Goal: Task Accomplishment & Management: Use online tool/utility

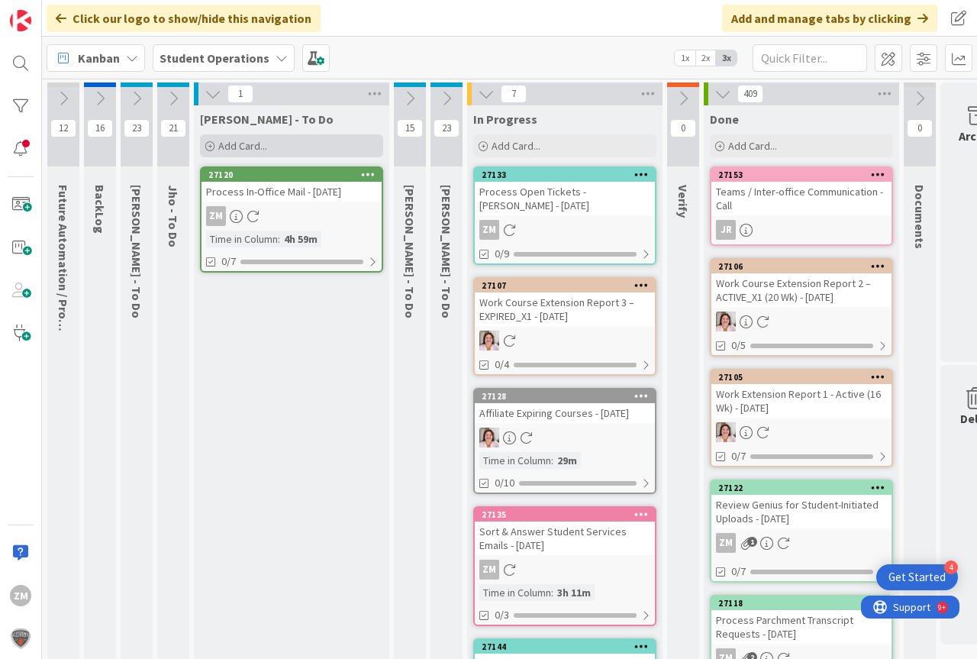
click at [237, 150] on span "Add Card..." at bounding box center [242, 146] width 49 height 14
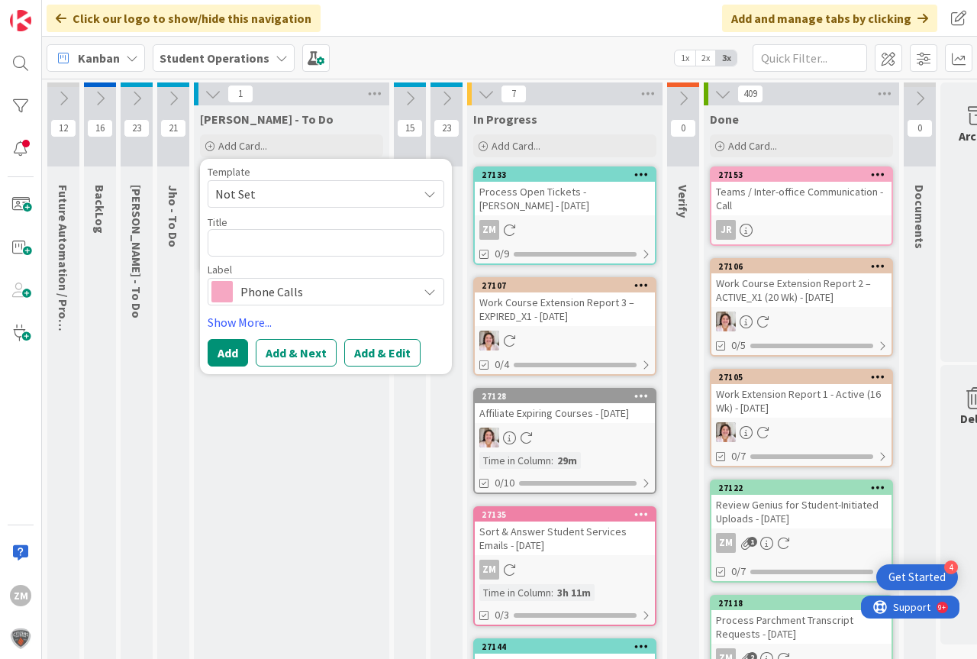
click at [432, 198] on icon at bounding box center [430, 194] width 12 height 12
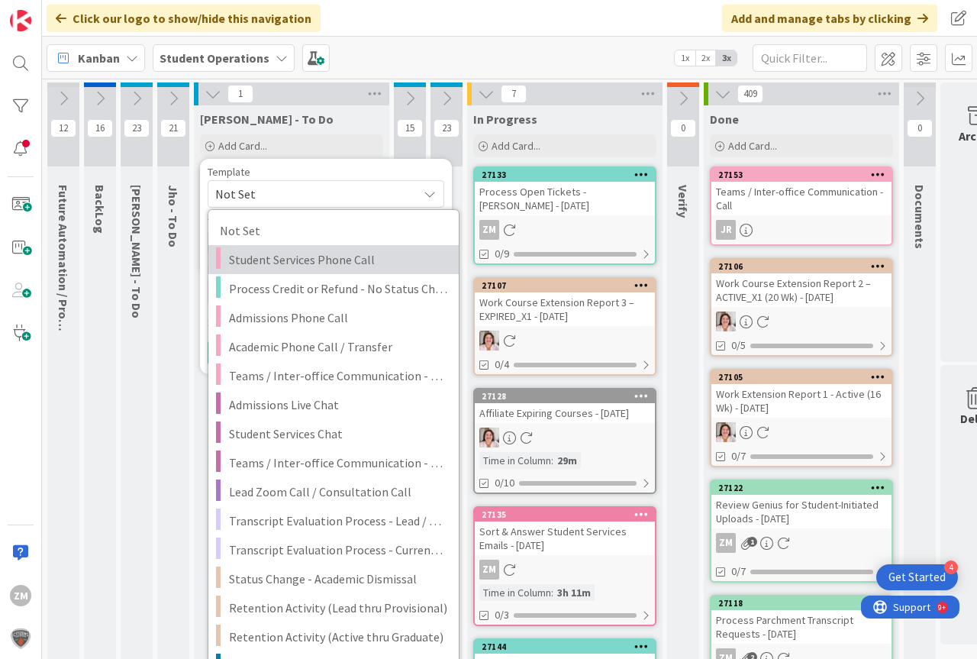
click at [305, 261] on span "Student Services Phone Call" at bounding box center [338, 260] width 218 height 20
type textarea "x"
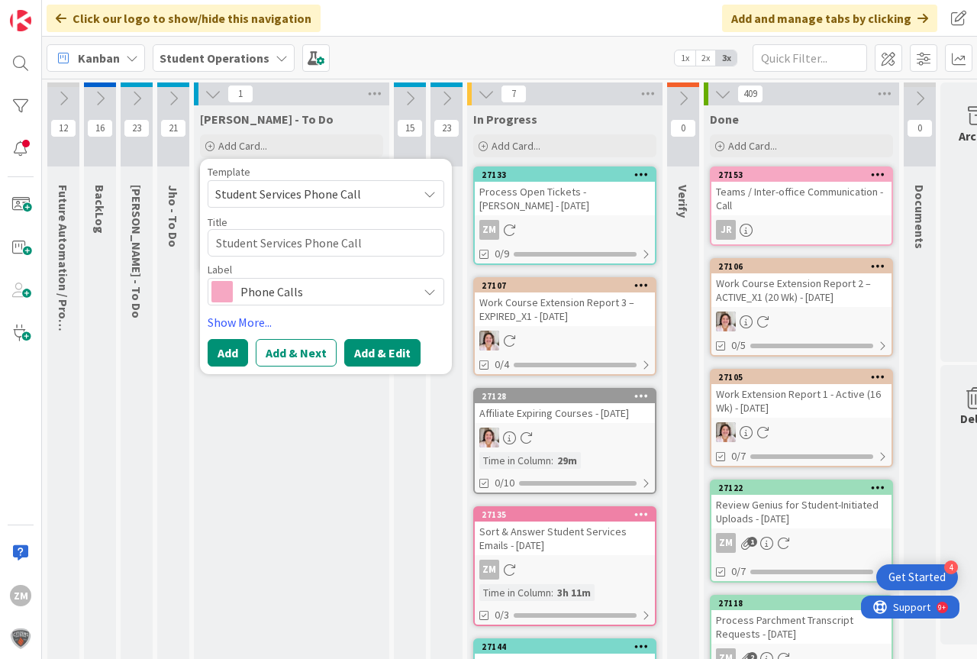
click at [379, 358] on button "Add & Edit" at bounding box center [382, 352] width 76 height 27
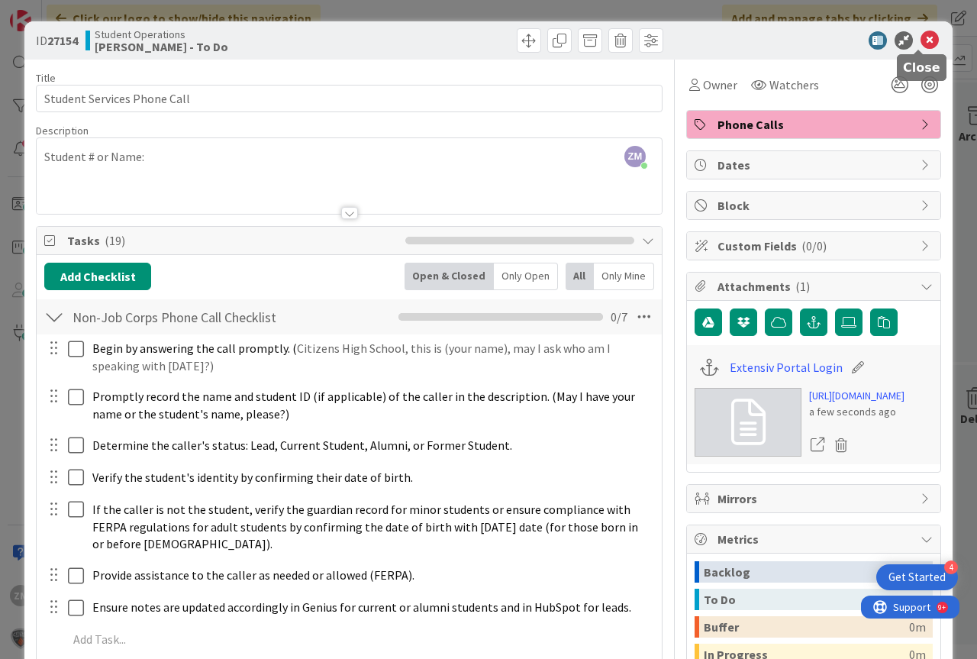
click at [923, 40] on icon at bounding box center [930, 40] width 18 height 18
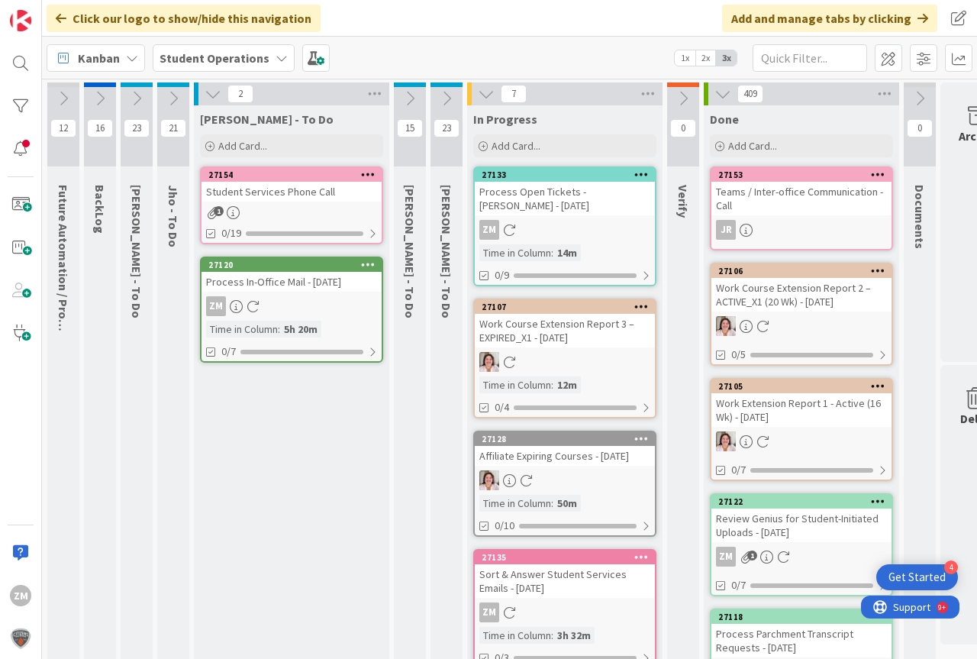
click at [369, 178] on icon at bounding box center [368, 174] width 15 height 11
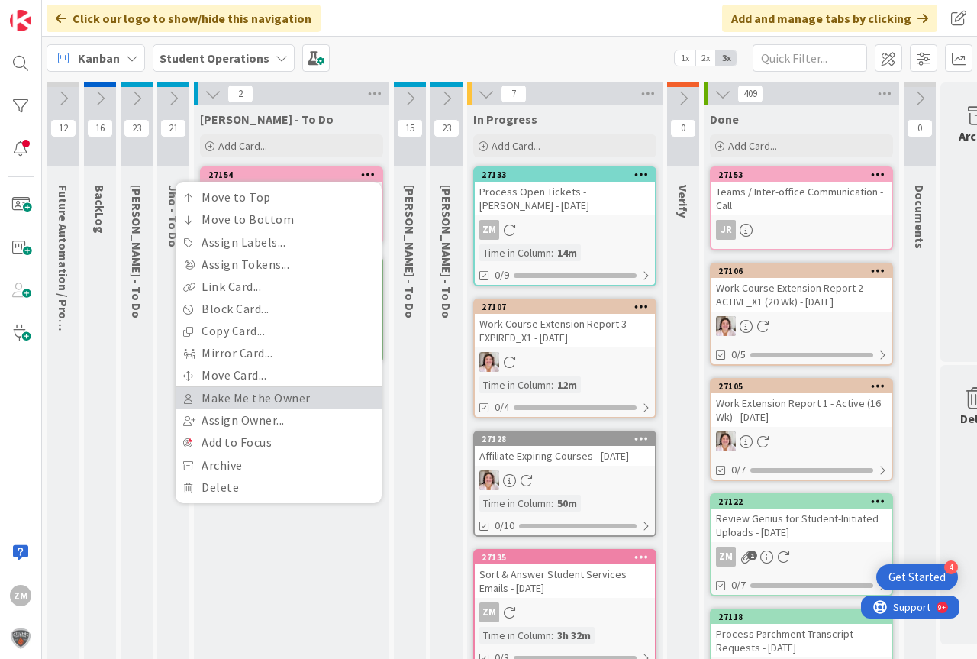
click at [245, 398] on link "Make Me the Owner" at bounding box center [279, 398] width 206 height 22
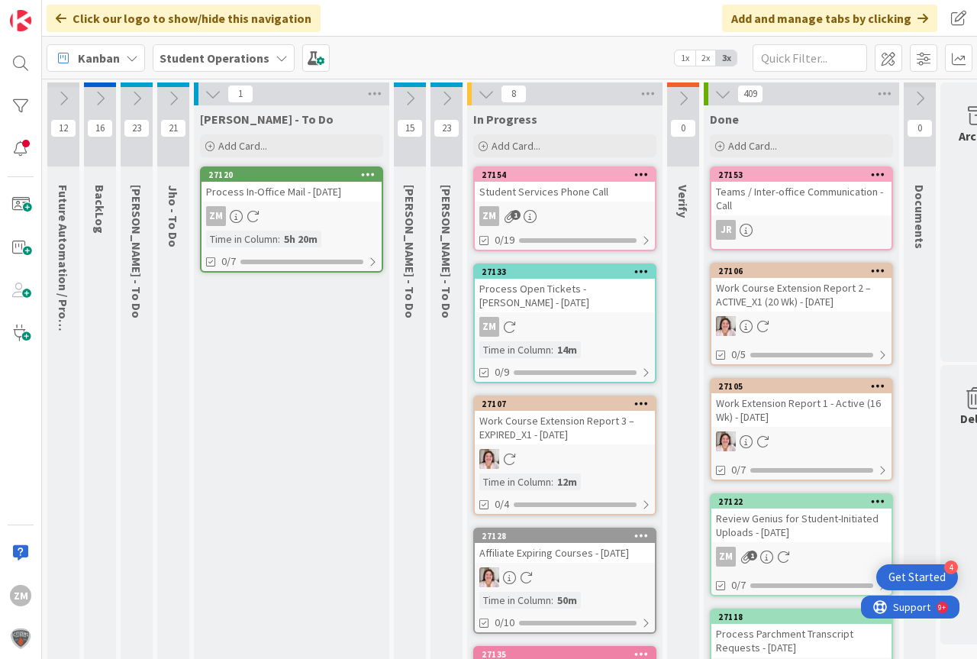
click at [561, 215] on div "ZM 1" at bounding box center [565, 216] width 180 height 20
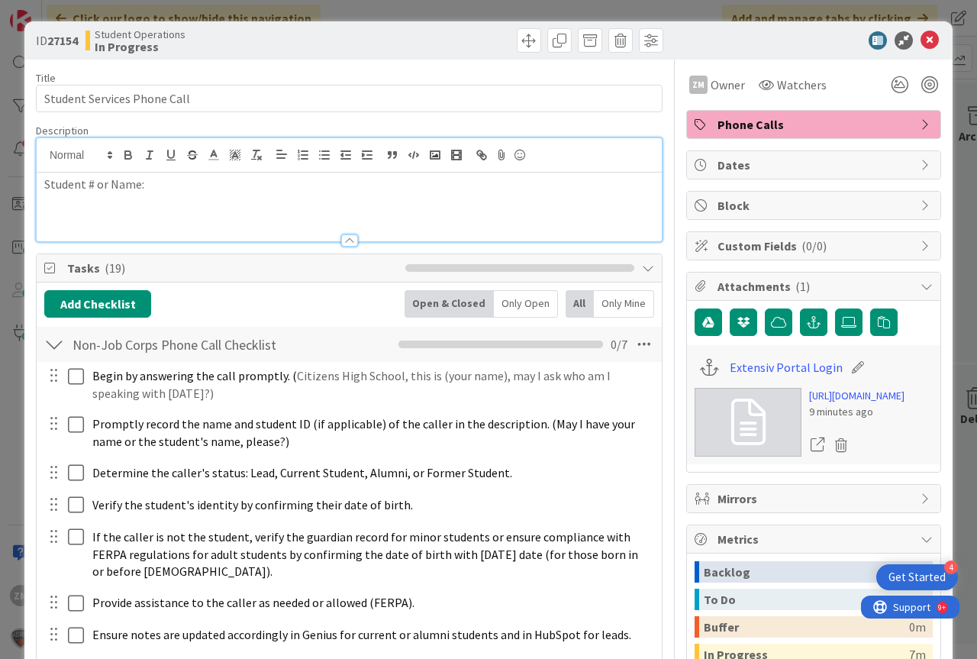
click at [163, 159] on div "Student # or Name:" at bounding box center [349, 189] width 625 height 103
click at [921, 44] on icon at bounding box center [930, 40] width 18 height 18
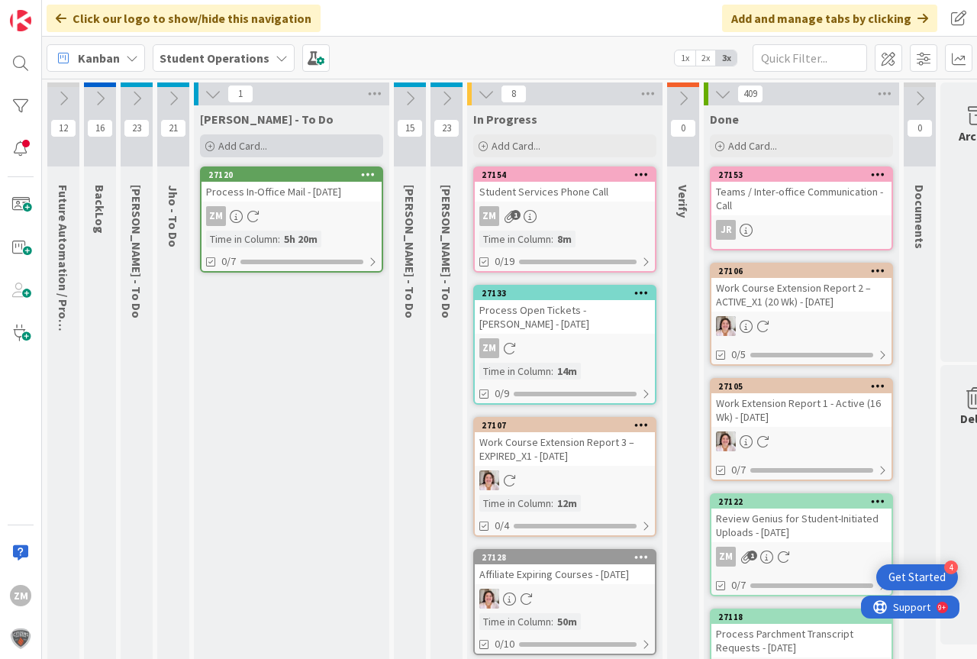
click at [228, 147] on span "Add Card..." at bounding box center [242, 146] width 49 height 14
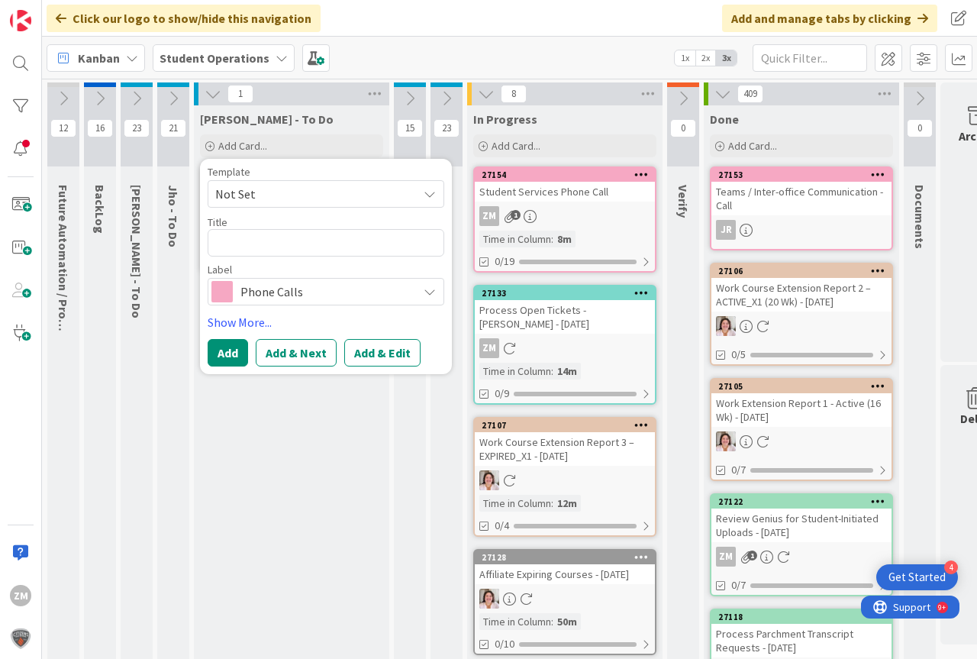
click at [425, 192] on icon at bounding box center [430, 194] width 12 height 12
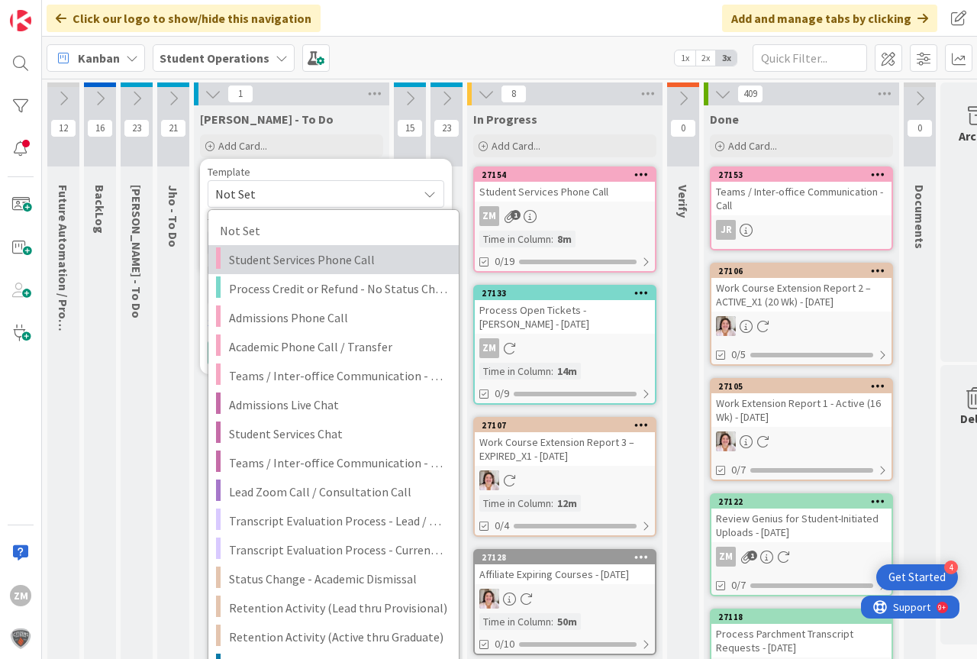
click at [275, 259] on span "Student Services Phone Call" at bounding box center [338, 260] width 218 height 20
type textarea "x"
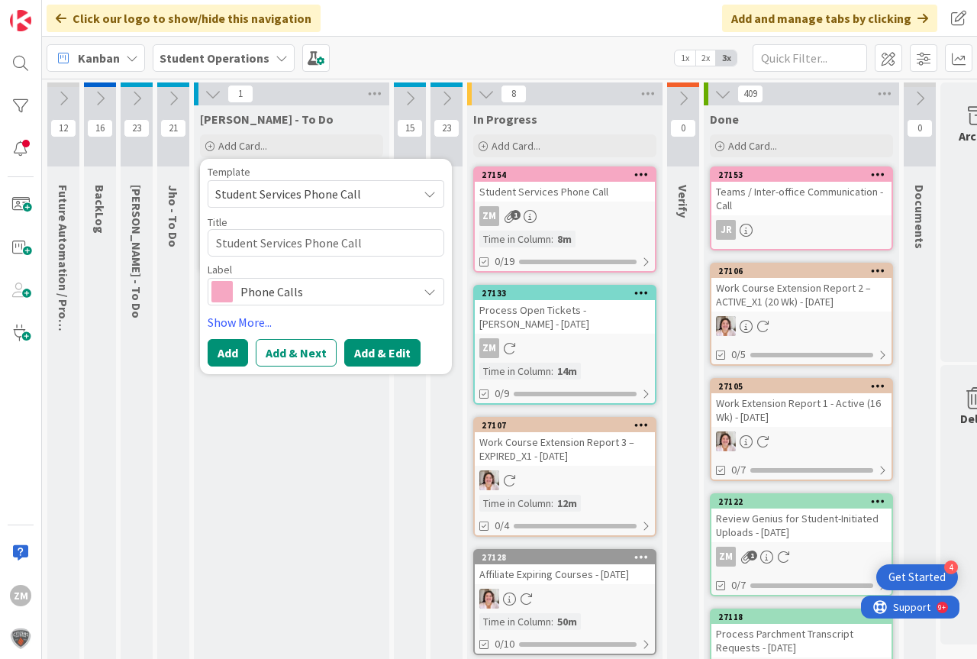
click at [383, 350] on button "Add & Edit" at bounding box center [382, 352] width 76 height 27
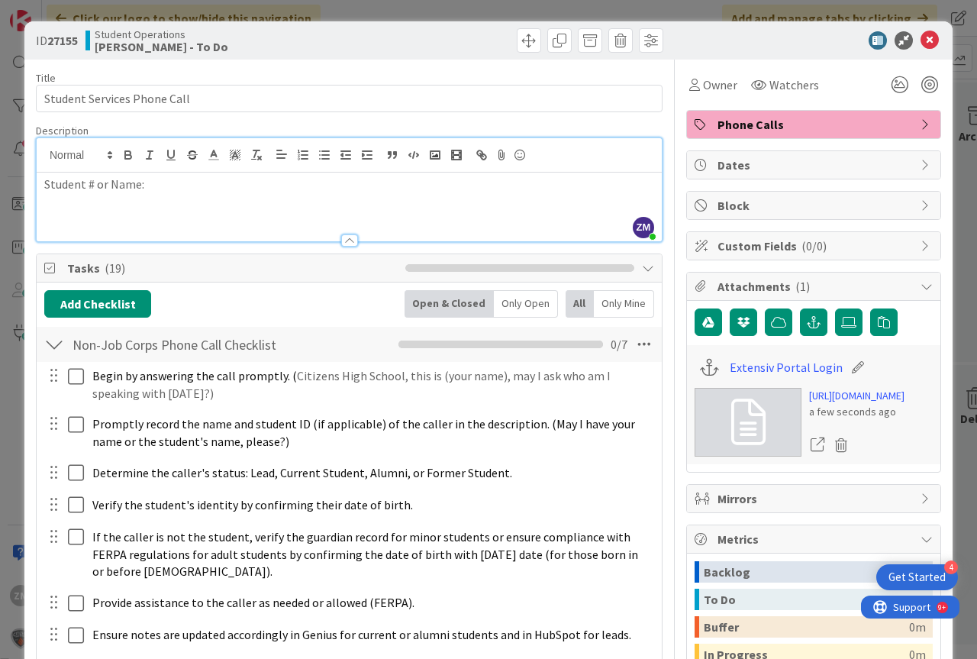
click at [164, 160] on div "ZM [PERSON_NAME] just joined Student # or Name:" at bounding box center [349, 189] width 625 height 103
click at [155, 190] on p "Student # or Name:" at bounding box center [349, 185] width 610 height 18
click at [198, 190] on p "Student # or Name: [PERSON_NAME]" at bounding box center [349, 185] width 610 height 18
click at [921, 38] on icon at bounding box center [930, 40] width 18 height 18
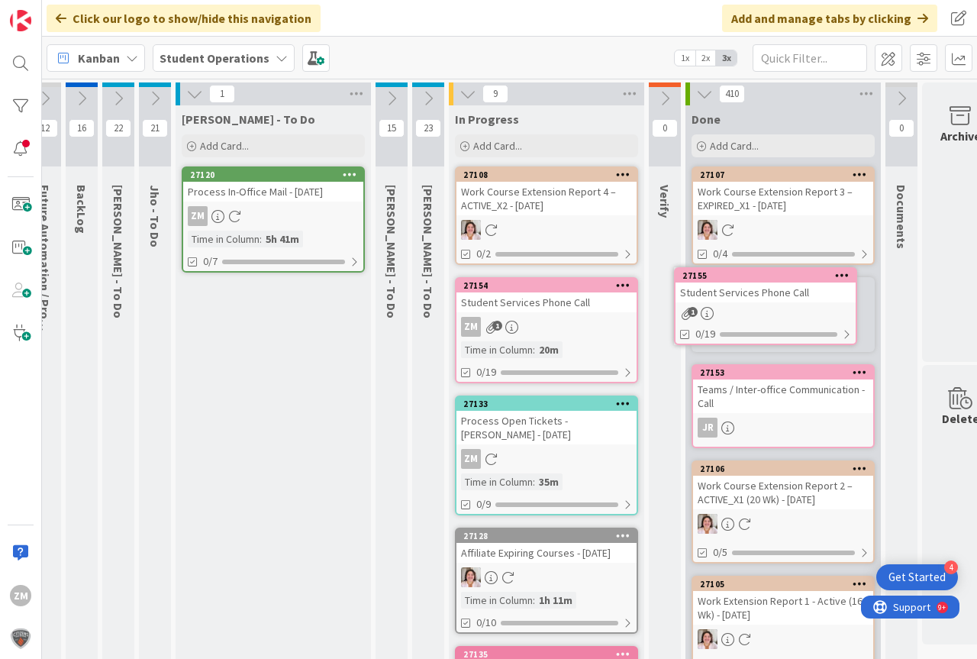
scroll to position [0, 56]
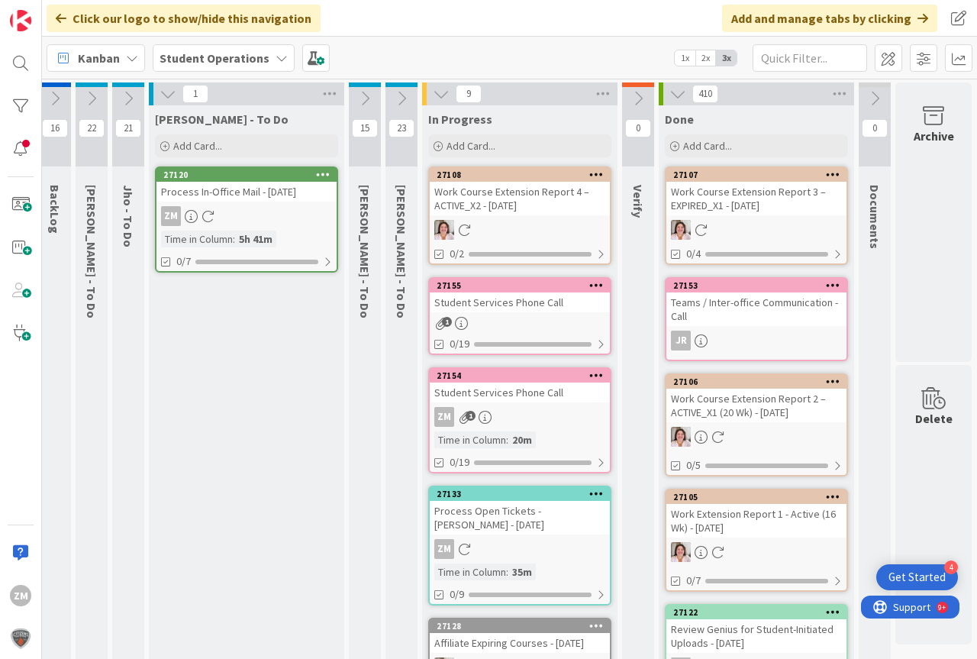
click at [515, 319] on div "1" at bounding box center [520, 323] width 180 height 13
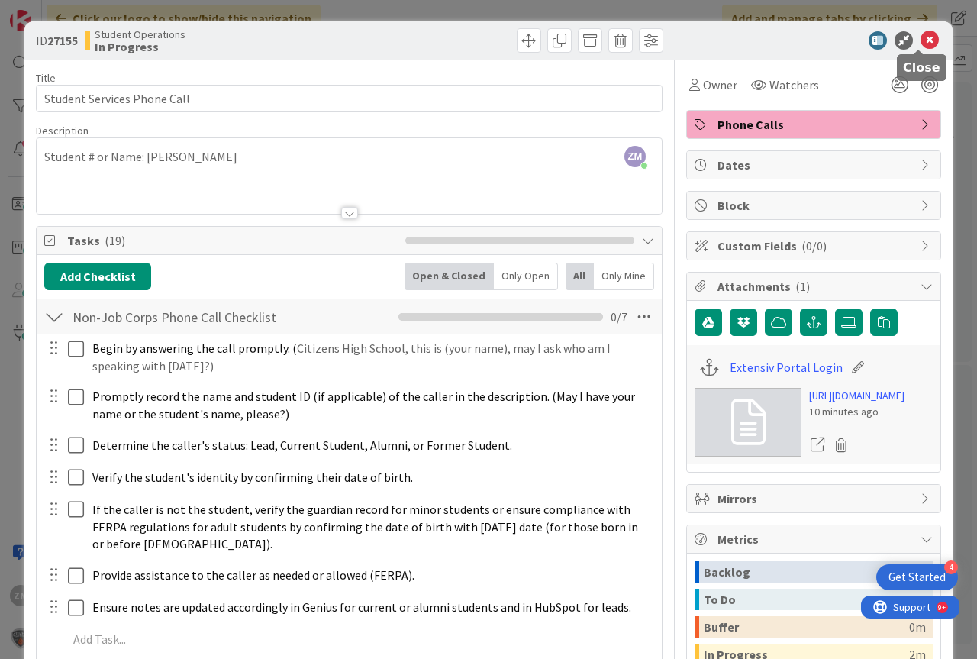
click at [927, 40] on icon at bounding box center [930, 40] width 18 height 18
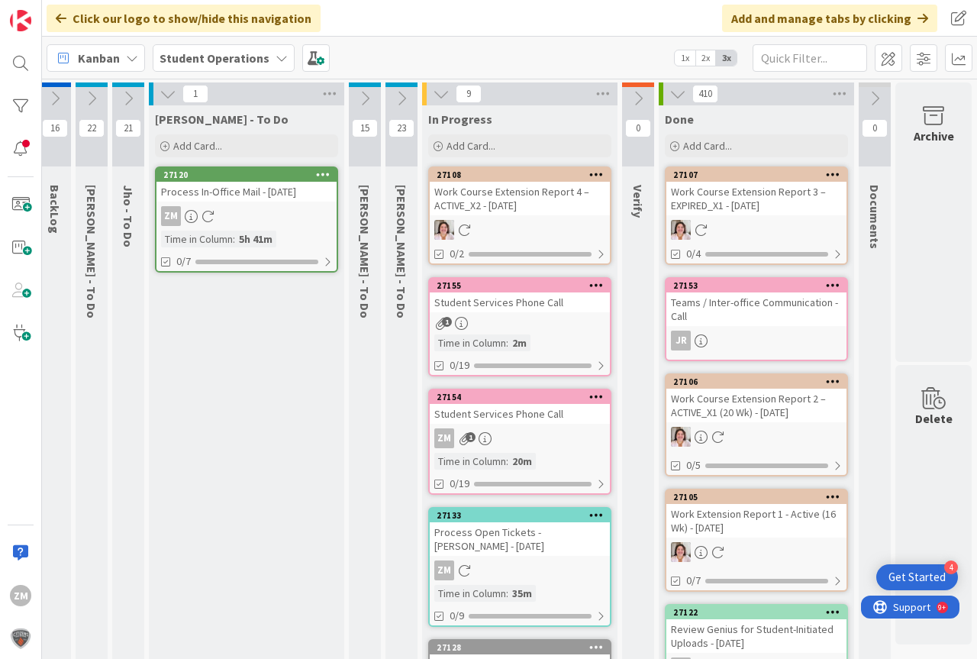
click at [589, 282] on icon at bounding box center [596, 284] width 15 height 11
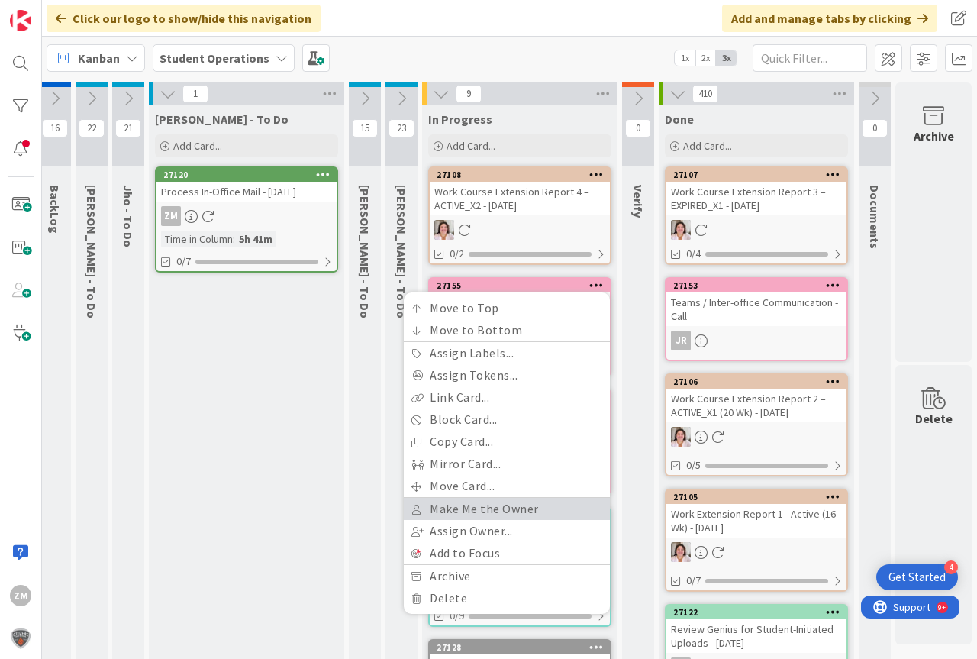
click at [455, 513] on link "Make Me the Owner" at bounding box center [507, 509] width 206 height 22
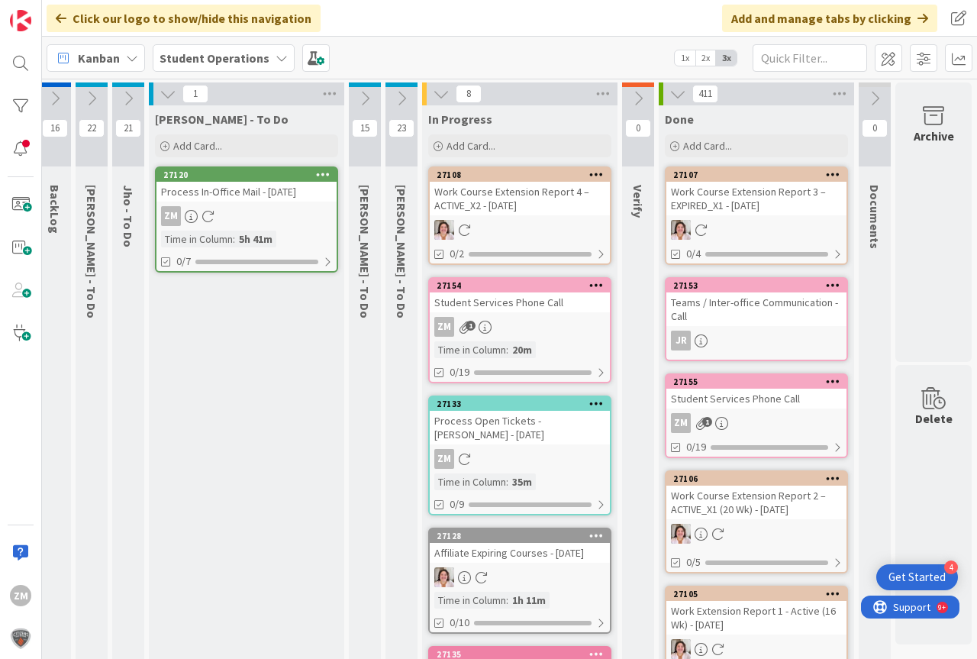
click at [494, 327] on div "ZM 1" at bounding box center [520, 327] width 180 height 20
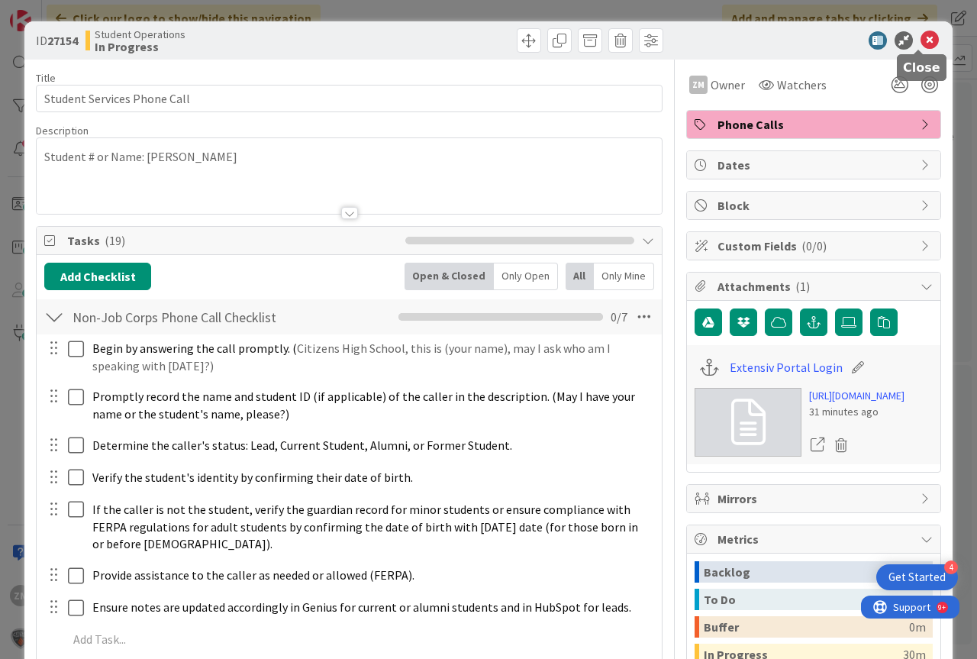
click at [921, 32] on icon at bounding box center [930, 40] width 18 height 18
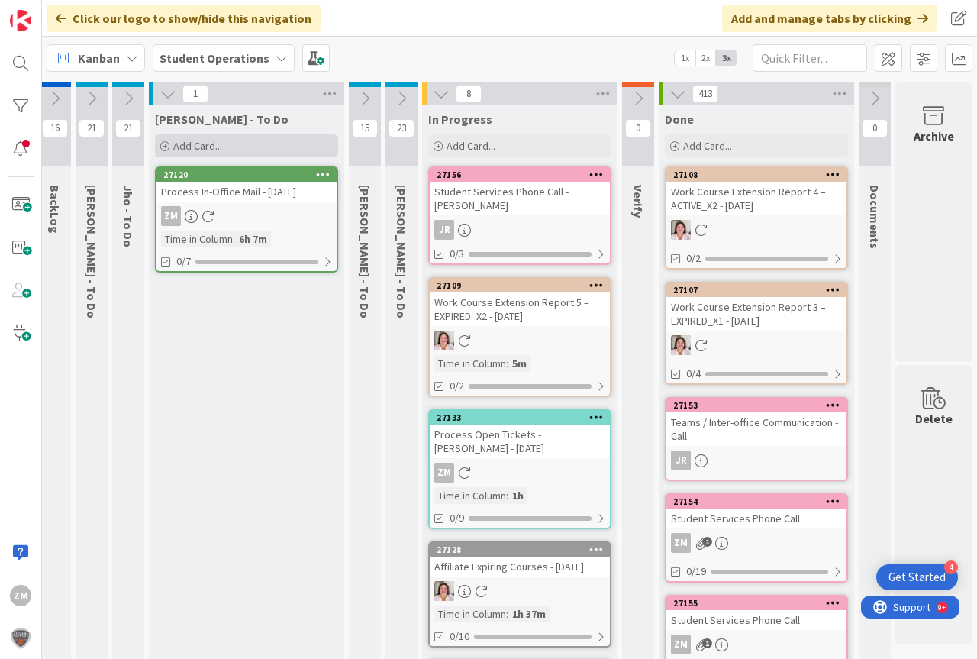
click at [197, 150] on span "Add Card..." at bounding box center [197, 146] width 49 height 14
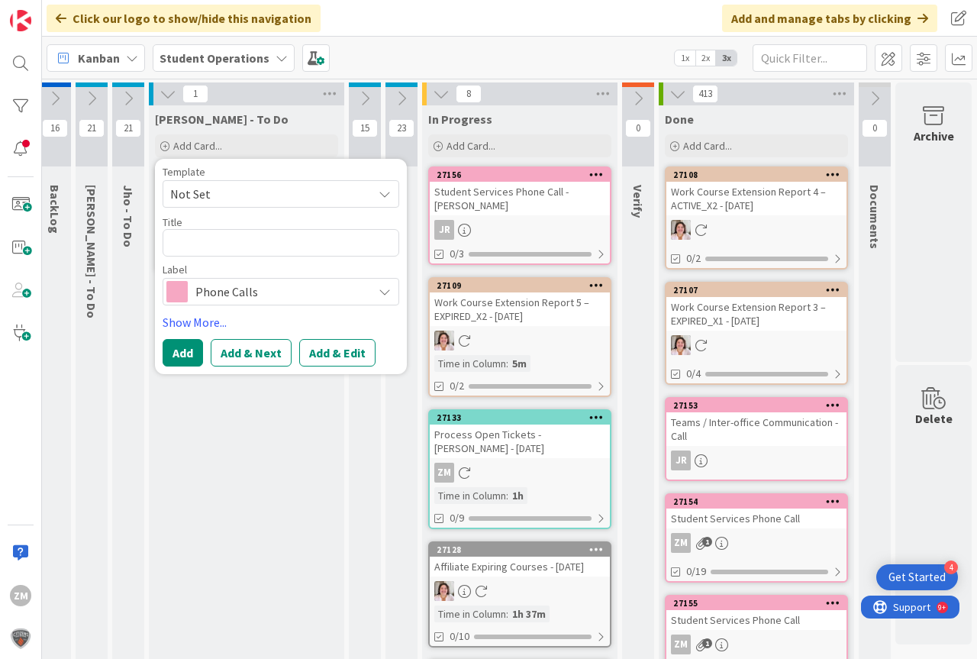
click at [381, 198] on span "Not Set" at bounding box center [281, 193] width 237 height 27
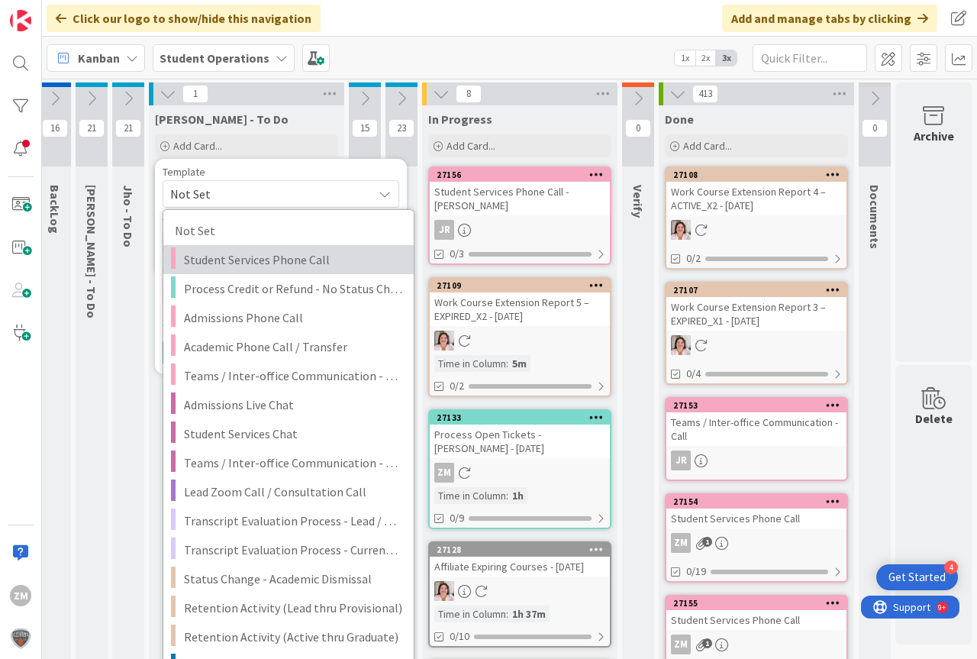
click at [253, 263] on span "Student Services Phone Call" at bounding box center [293, 260] width 218 height 20
type textarea "x"
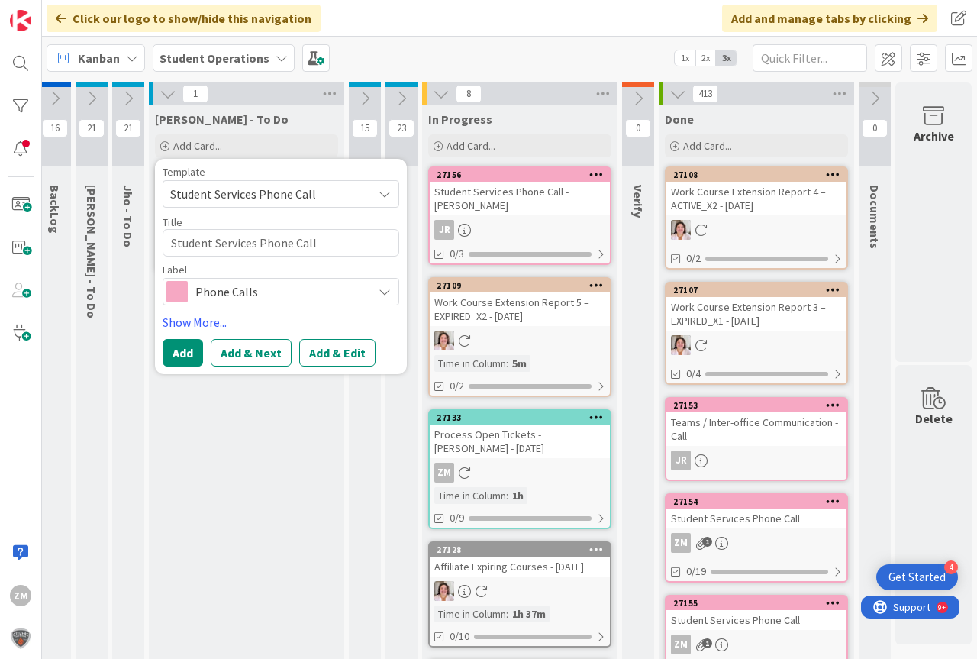
click at [308, 355] on button "Add & Edit" at bounding box center [337, 352] width 76 height 27
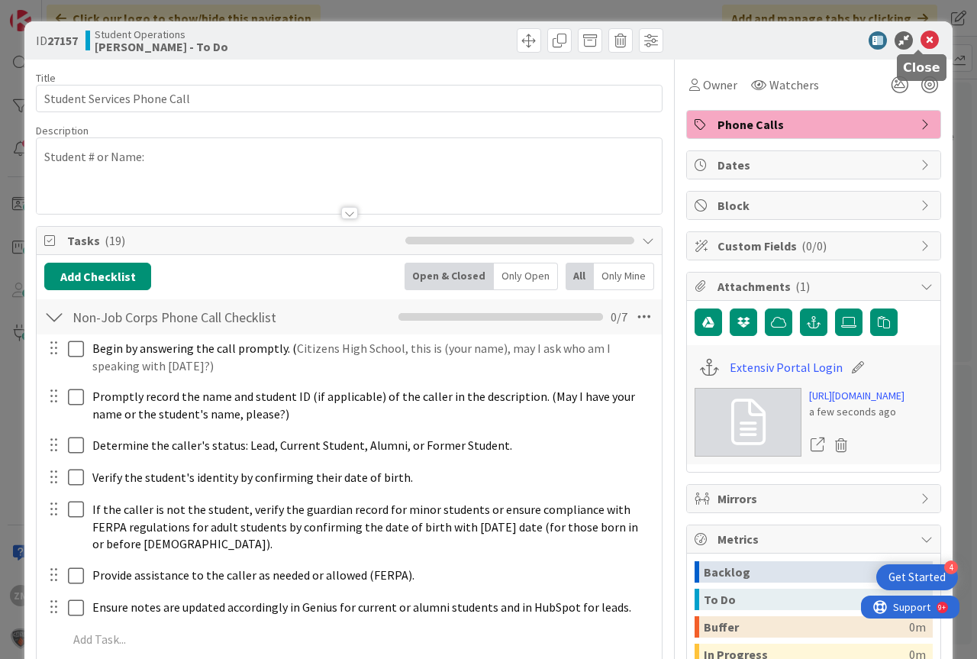
click at [921, 37] on icon at bounding box center [930, 40] width 18 height 18
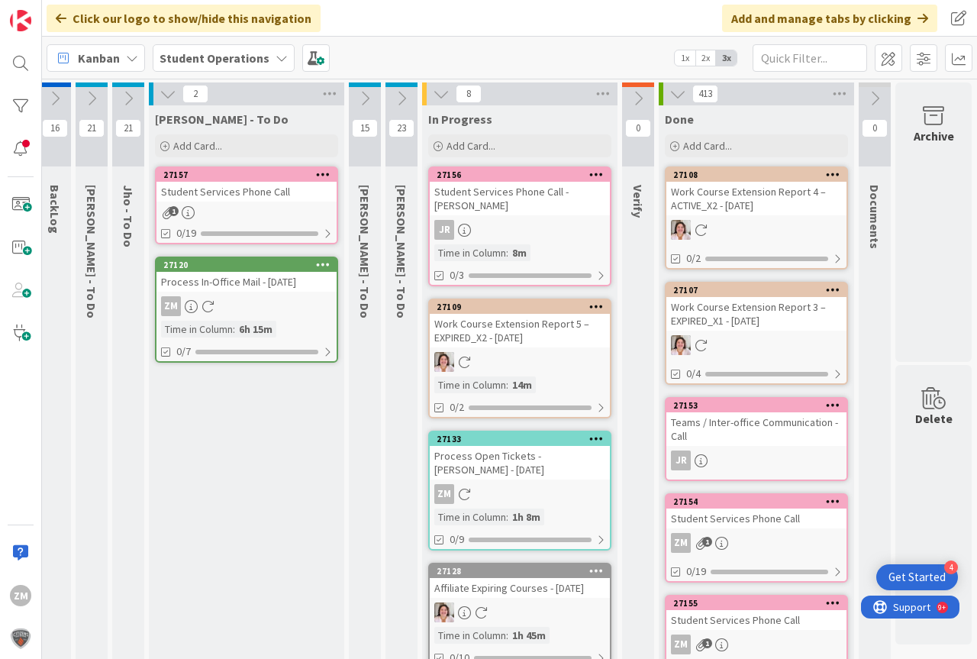
click at [316, 176] on icon at bounding box center [323, 174] width 15 height 11
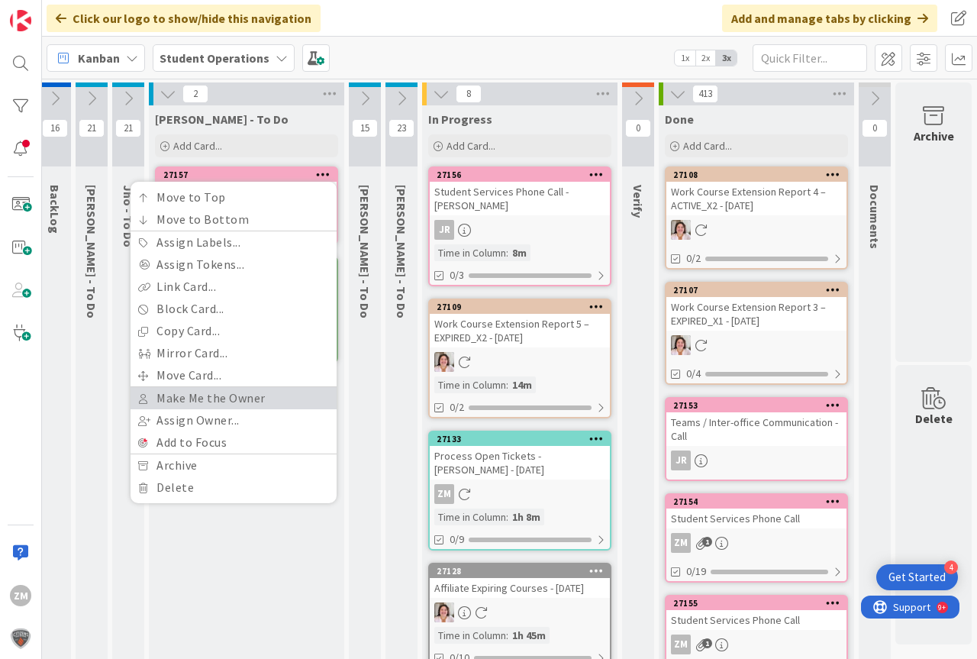
click at [198, 402] on link "Make Me the Owner" at bounding box center [234, 398] width 206 height 22
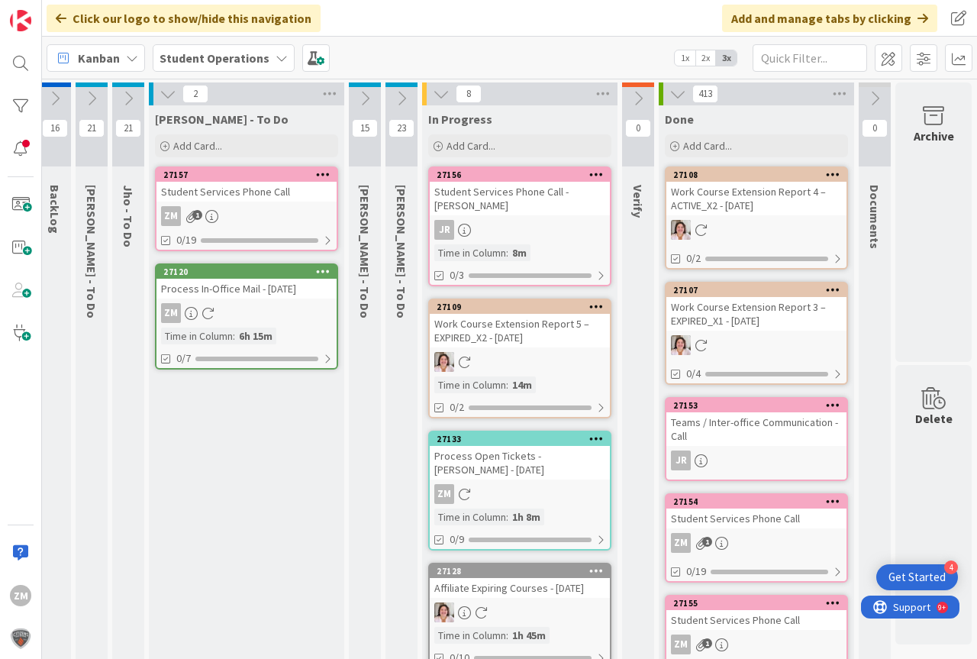
click at [251, 221] on div "ZM 1" at bounding box center [246, 216] width 180 height 20
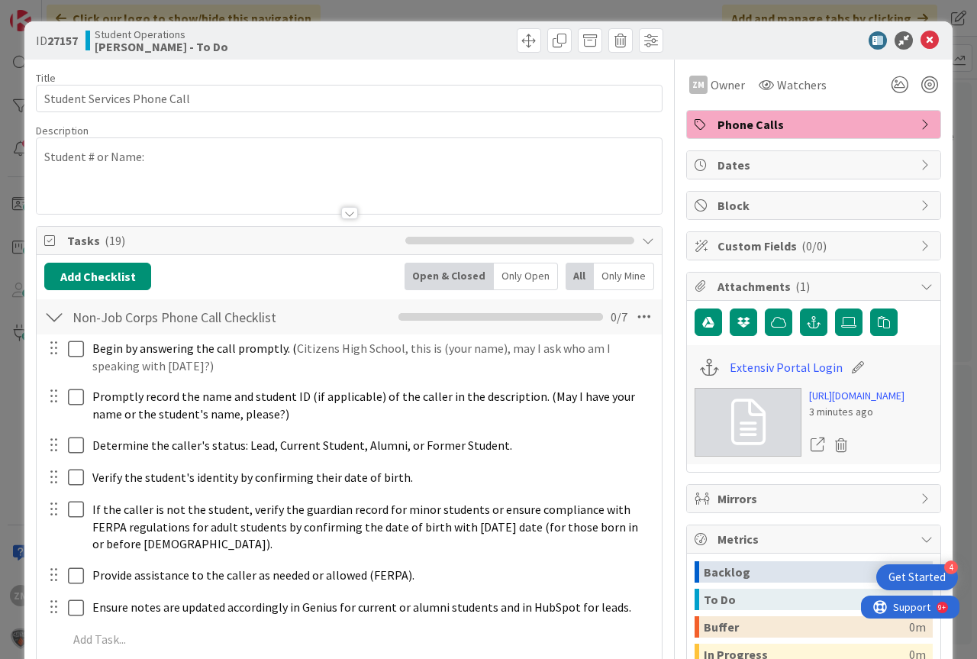
click at [171, 162] on div "Student # or Name:" at bounding box center [349, 176] width 625 height 76
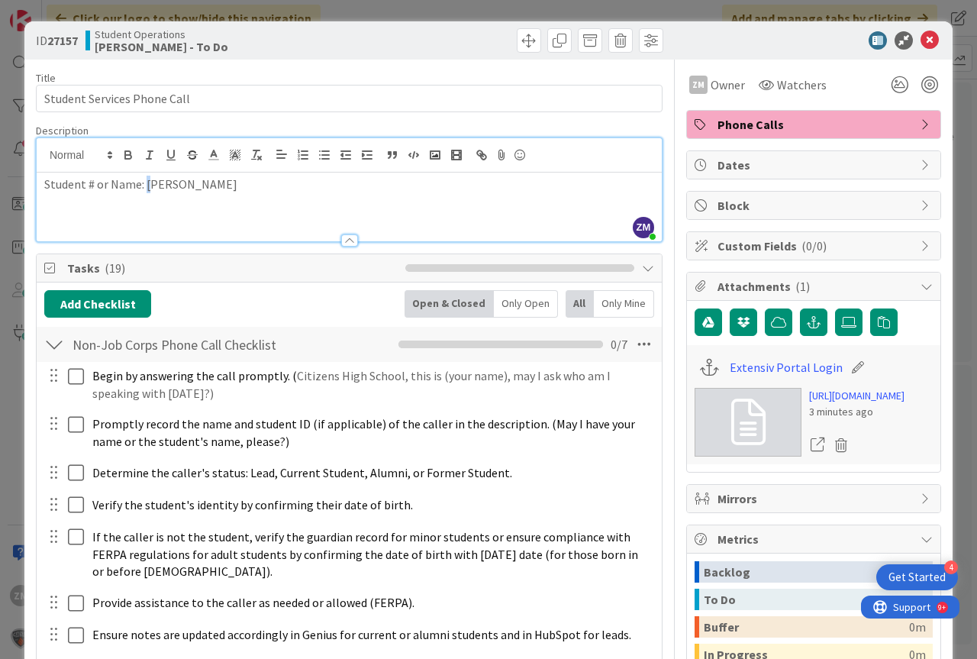
click at [148, 188] on p "Student # or Name: [PERSON_NAME]" at bounding box center [349, 185] width 610 height 18
click at [924, 44] on icon at bounding box center [930, 40] width 18 height 18
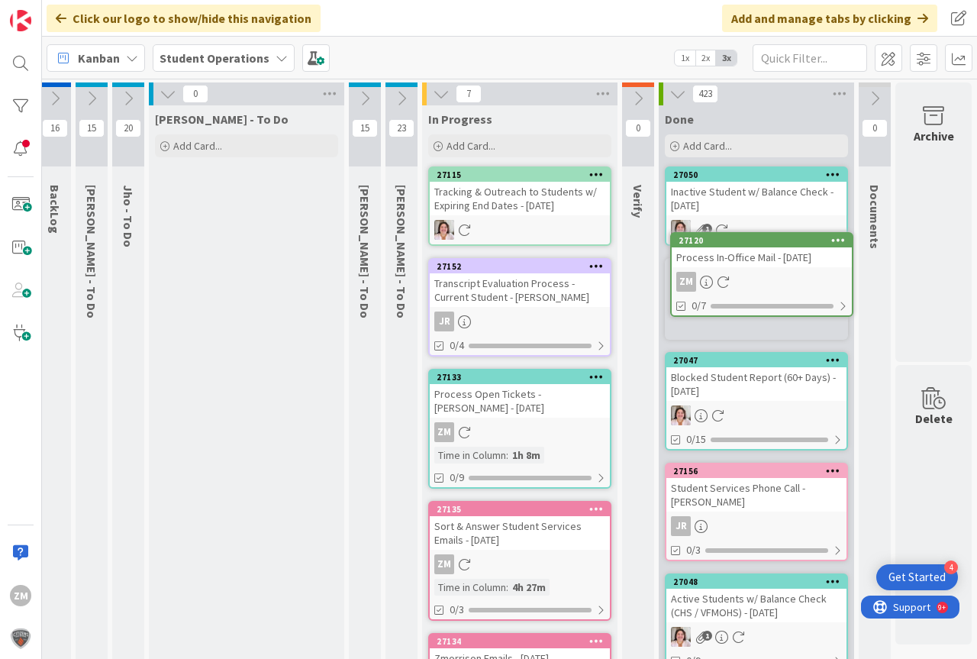
scroll to position [0, 56]
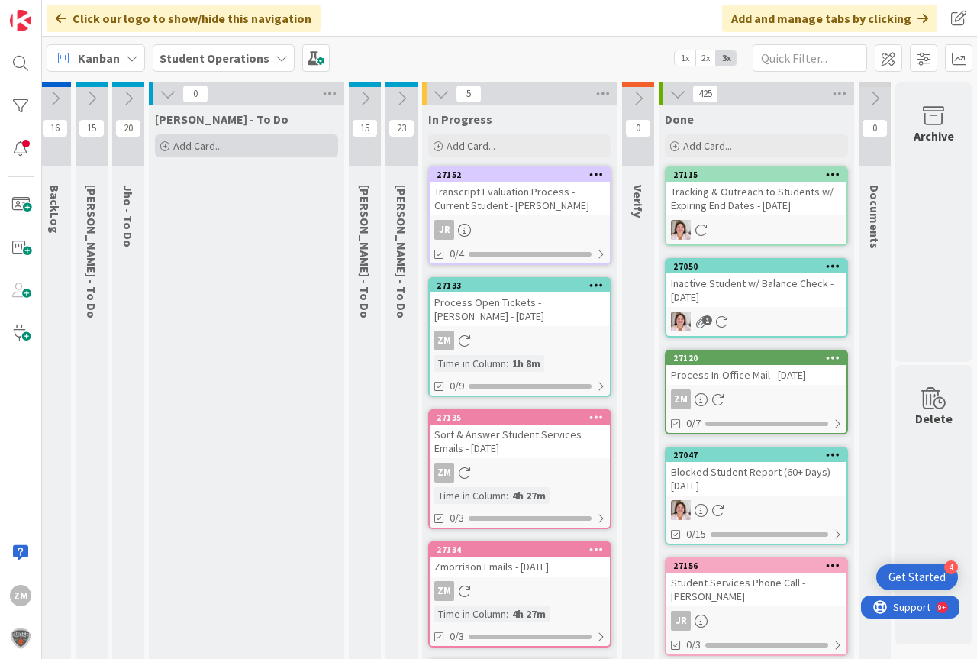
click at [173, 148] on span "Add Card..." at bounding box center [197, 146] width 49 height 14
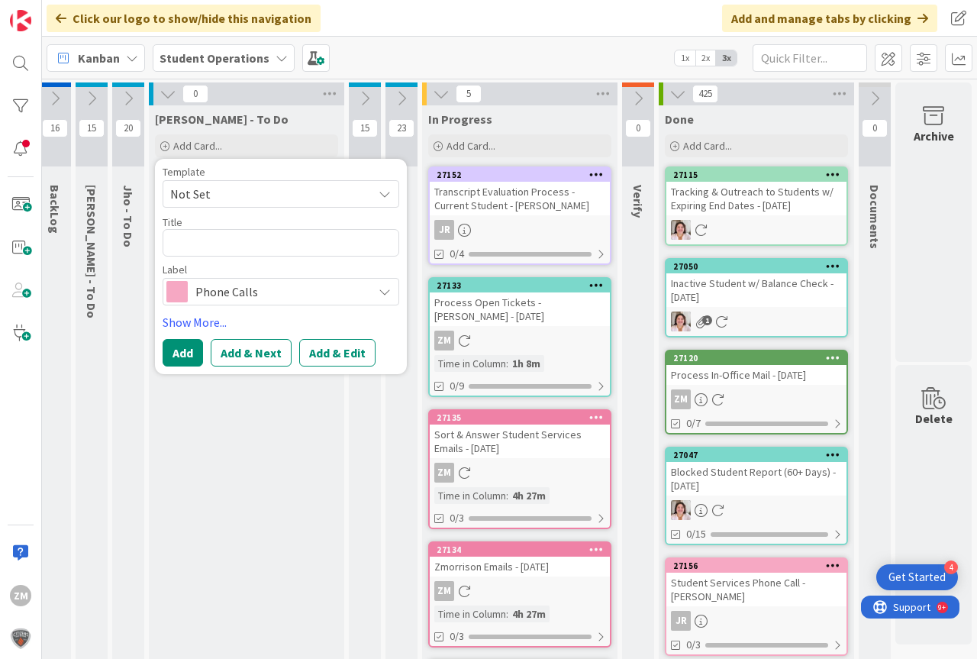
click at [379, 193] on icon at bounding box center [385, 194] width 12 height 12
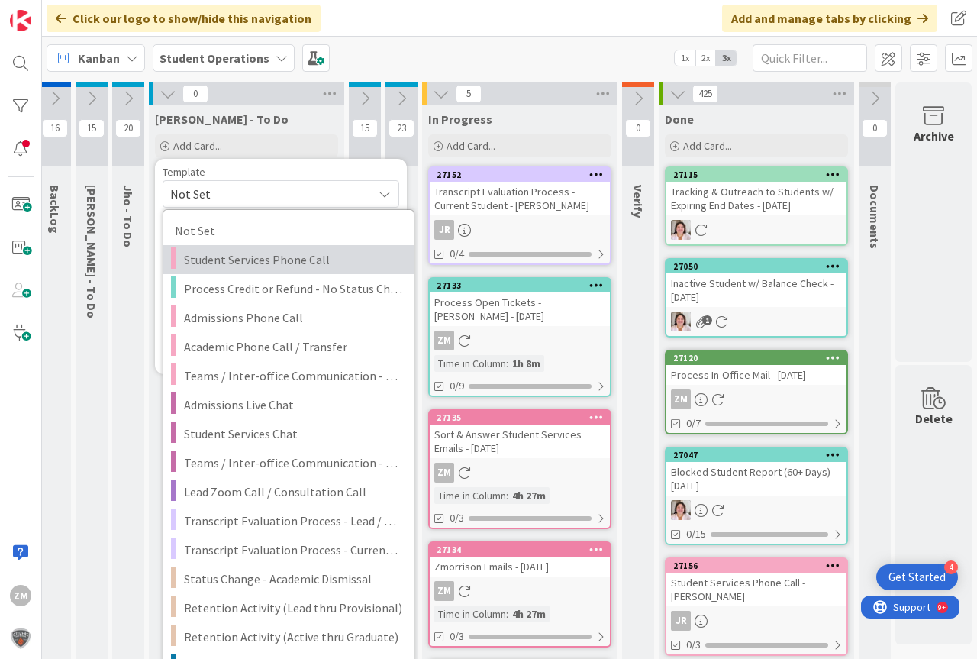
click at [253, 262] on span "Student Services Phone Call" at bounding box center [293, 260] width 218 height 20
type textarea "x"
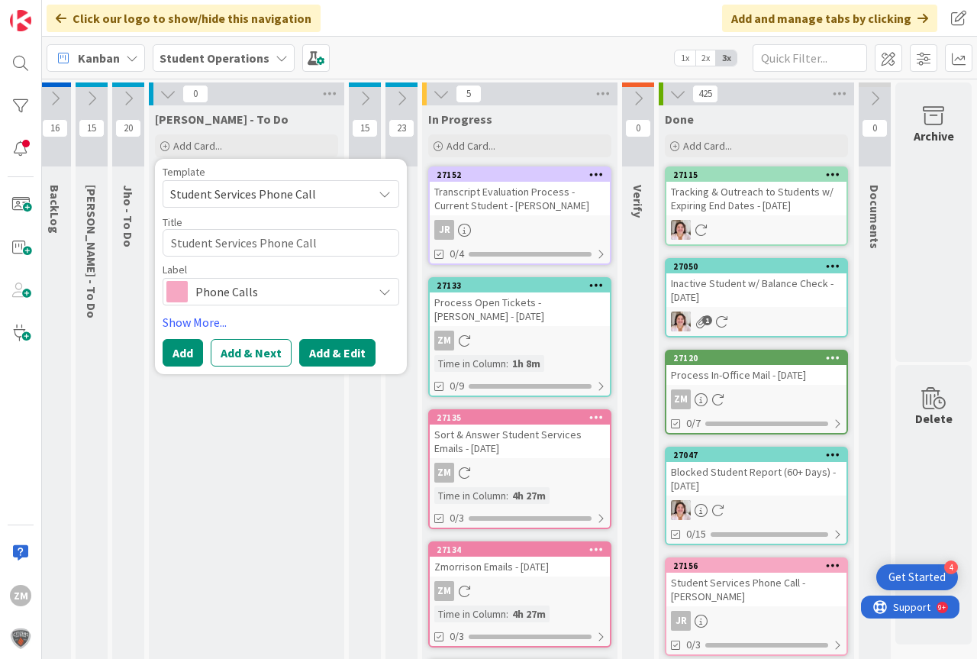
click at [334, 348] on button "Add & Edit" at bounding box center [337, 352] width 76 height 27
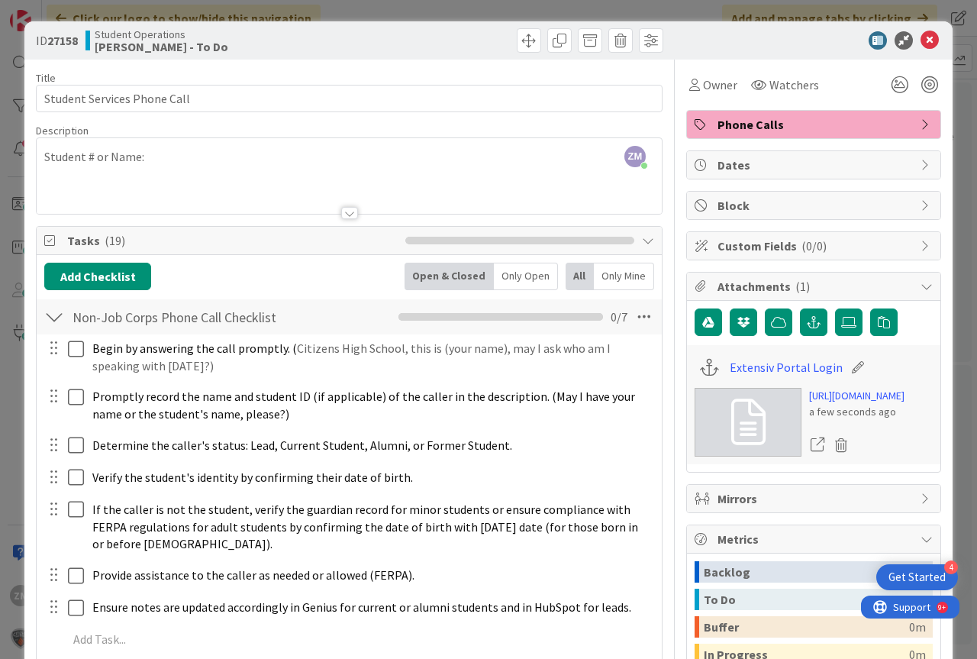
click at [163, 156] on div "ZM [PERSON_NAME] just joined Student # or Name:" at bounding box center [349, 176] width 625 height 76
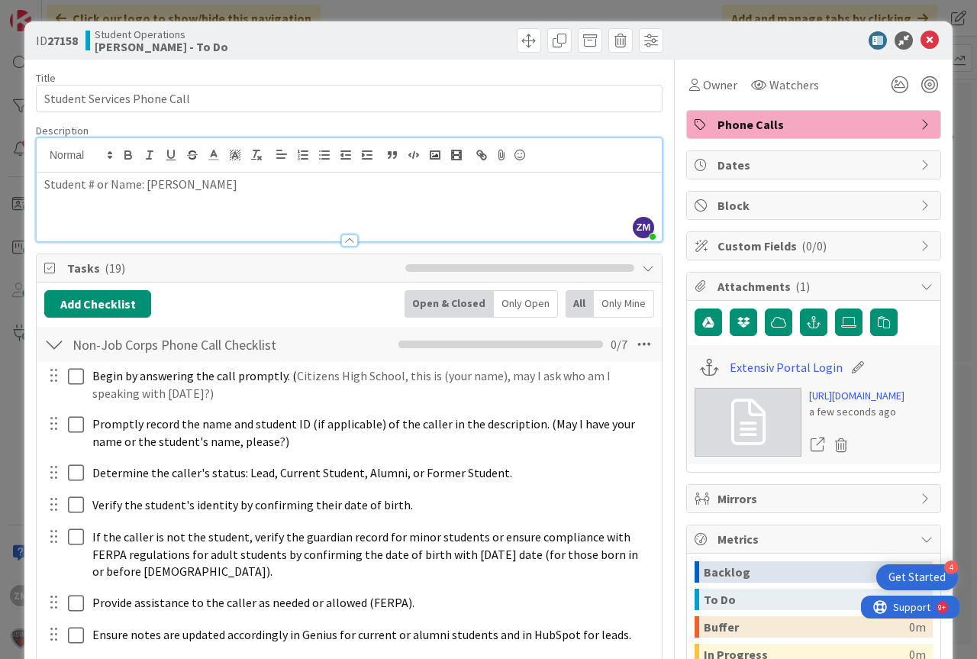
click at [265, 201] on div "Student # or Name: [PERSON_NAME]" at bounding box center [349, 207] width 625 height 69
click at [921, 43] on icon at bounding box center [930, 40] width 18 height 18
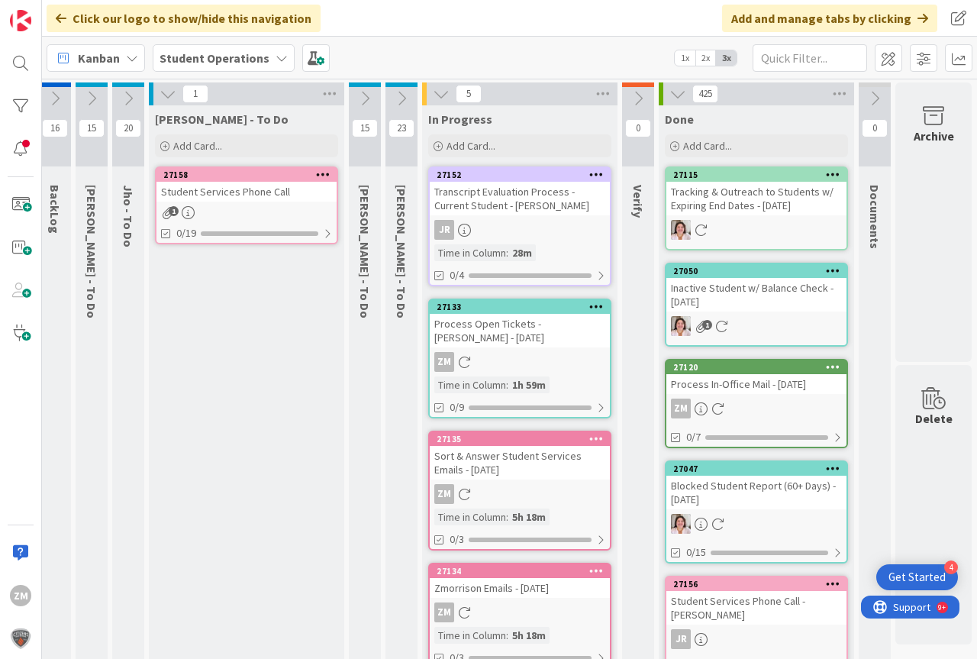
click at [316, 172] on icon at bounding box center [323, 174] width 15 height 11
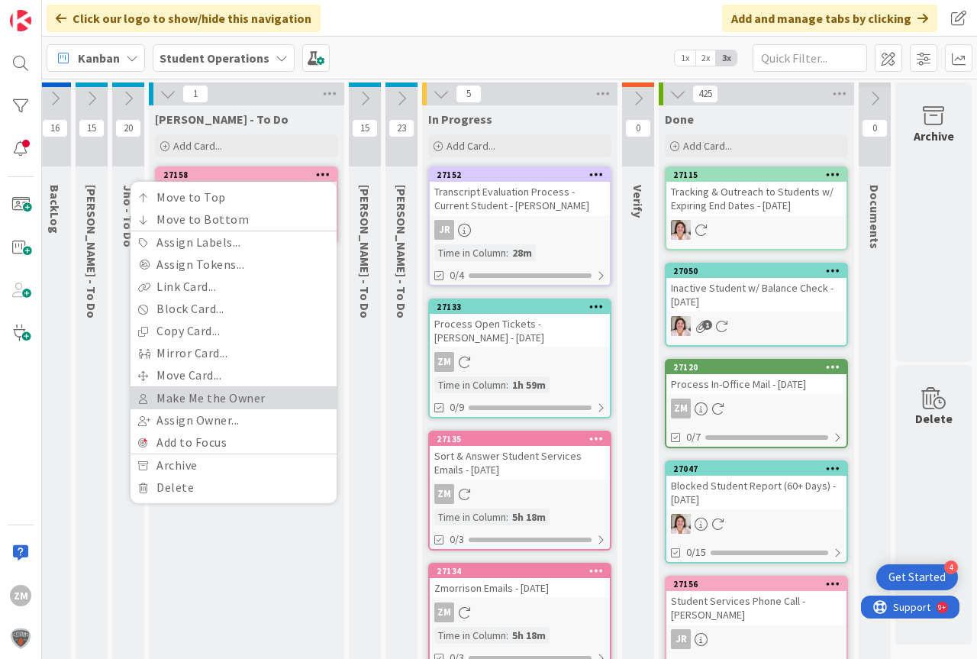
click at [182, 395] on link "Make Me the Owner" at bounding box center [234, 398] width 206 height 22
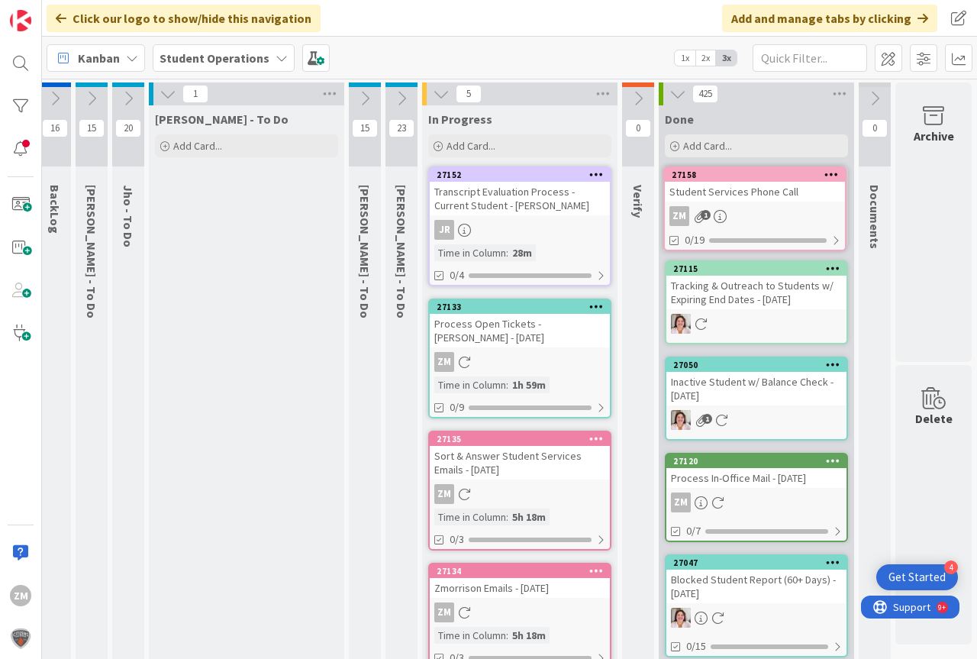
scroll to position [0, 56]
